Goal: Information Seeking & Learning: Learn about a topic

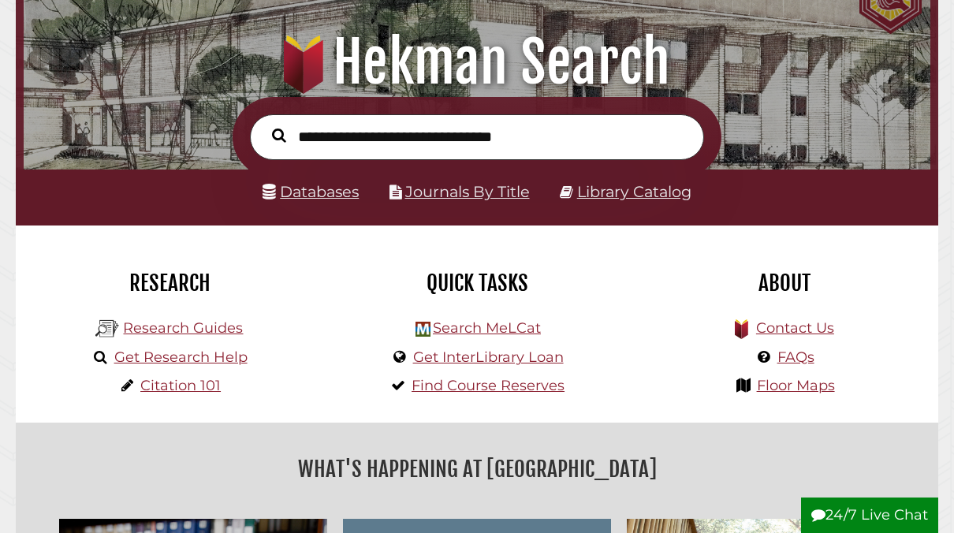
scroll to position [153, 0]
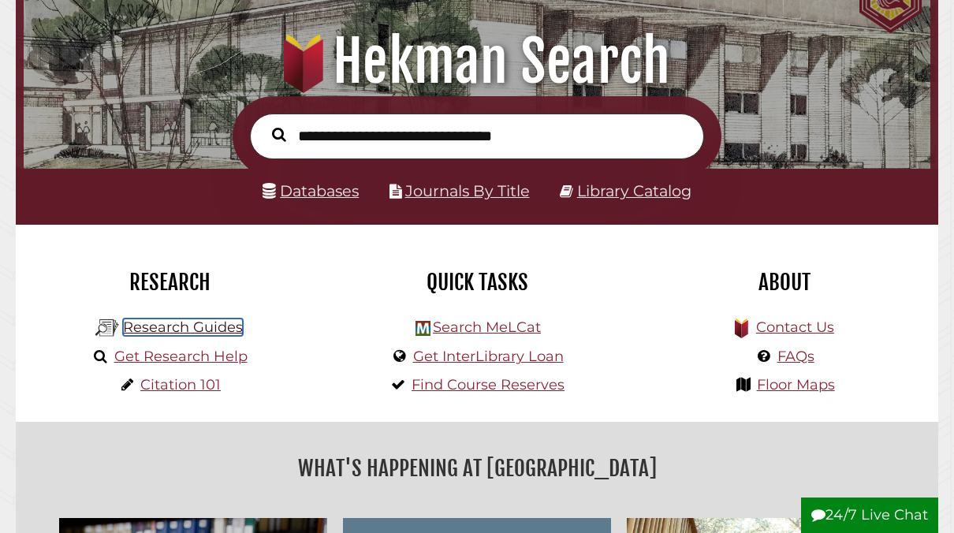
click at [231, 334] on link "Research Guides" at bounding box center [183, 326] width 120 height 17
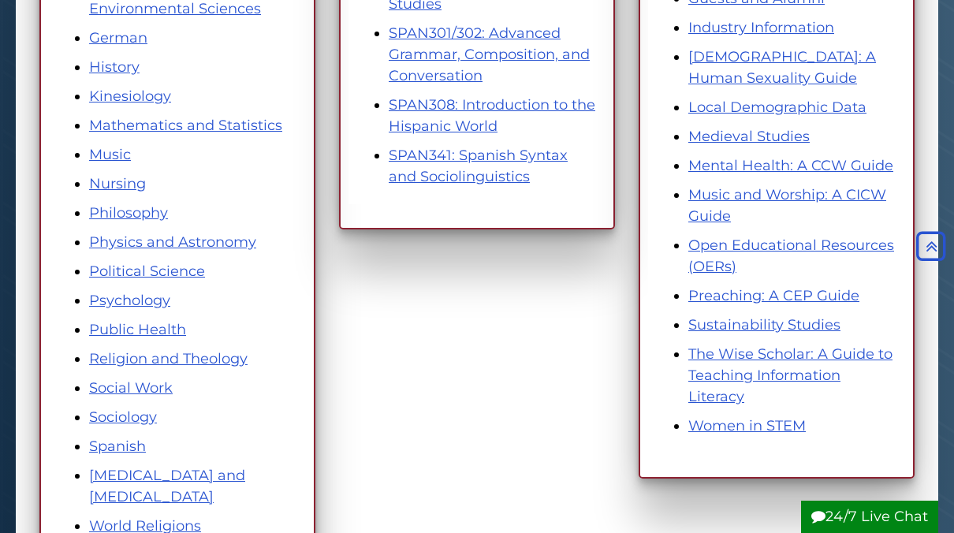
scroll to position [815, 0]
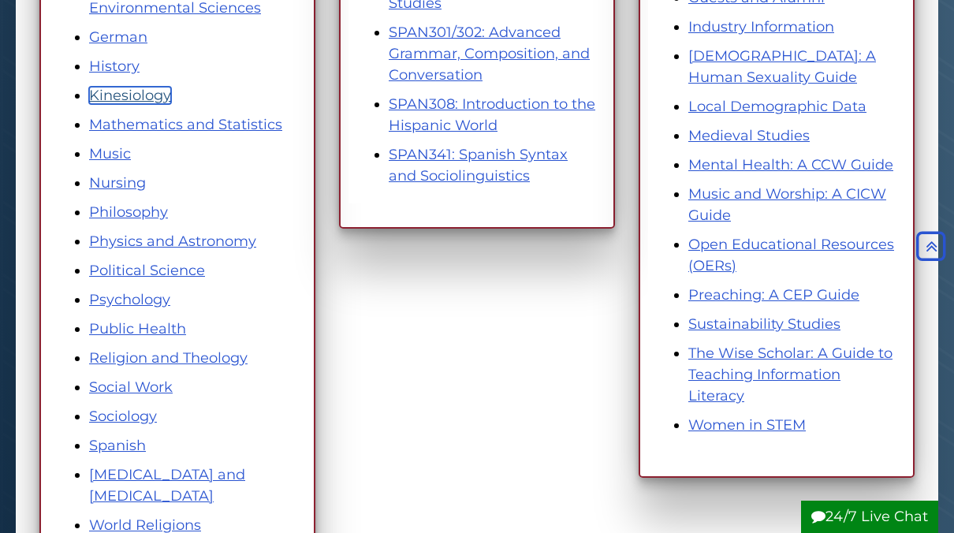
click at [143, 101] on link "Kinesiology" at bounding box center [130, 95] width 82 height 17
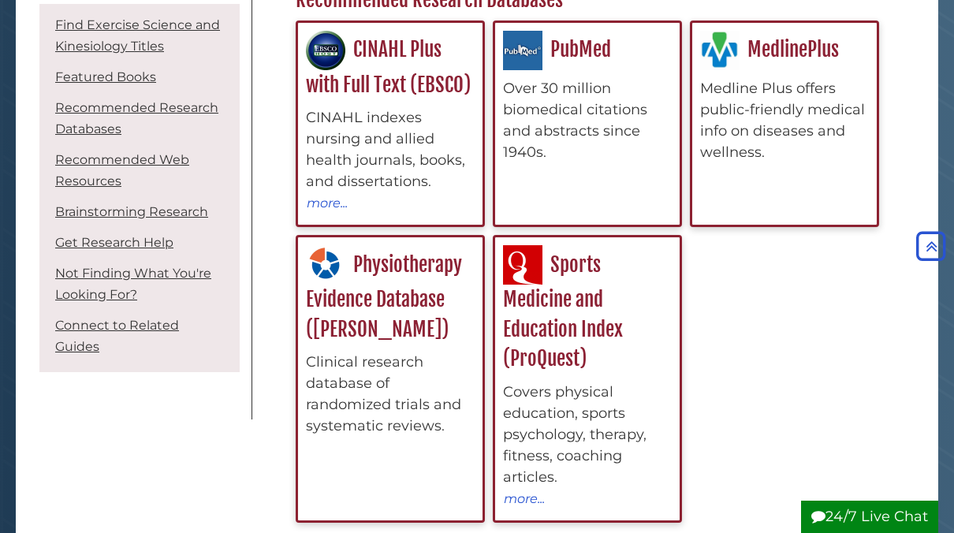
scroll to position [575, 0]
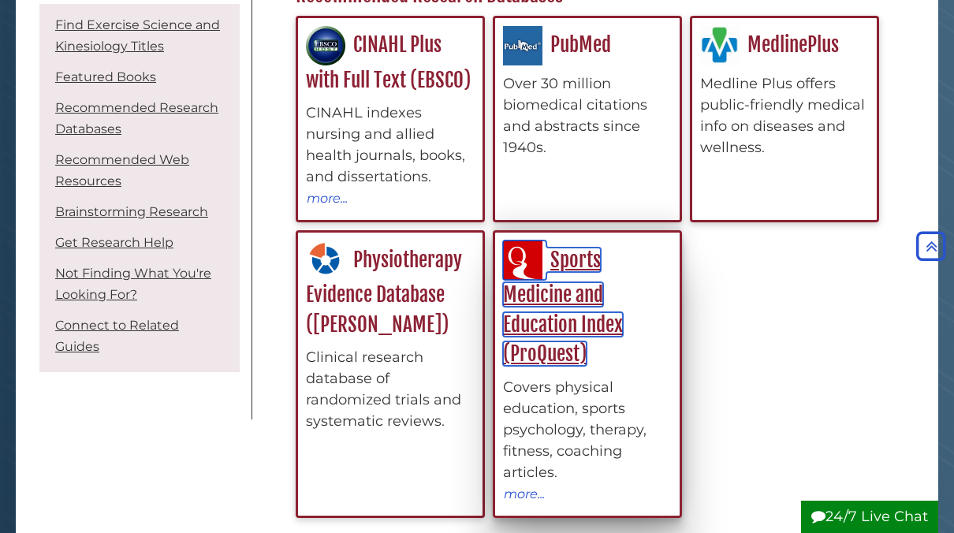
click at [587, 312] on link "Sports Medicine and Education Index (ProQuest)" at bounding box center [563, 307] width 120 height 119
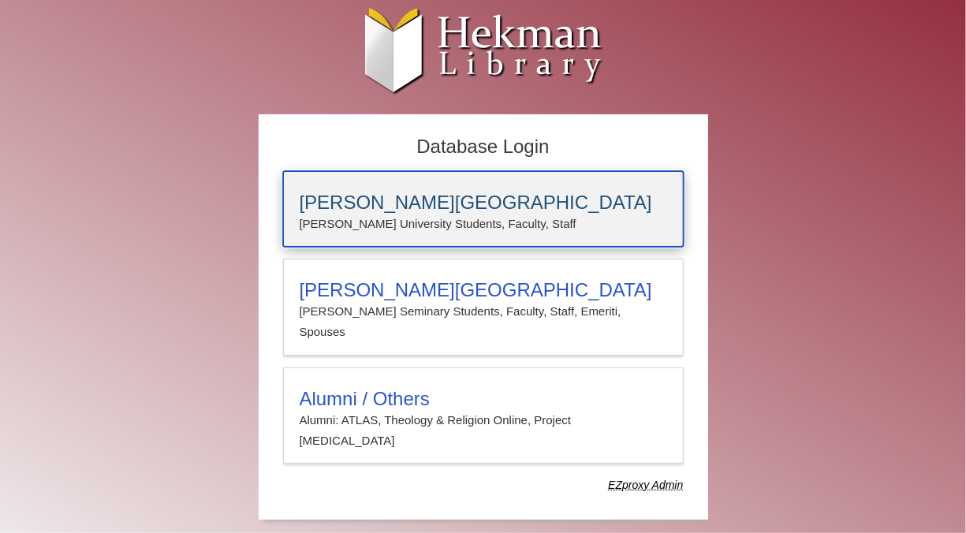
click at [541, 211] on h3 "[PERSON_NAME][GEOGRAPHIC_DATA]" at bounding box center [483, 203] width 367 height 22
